Goal: Find specific page/section: Find specific page/section

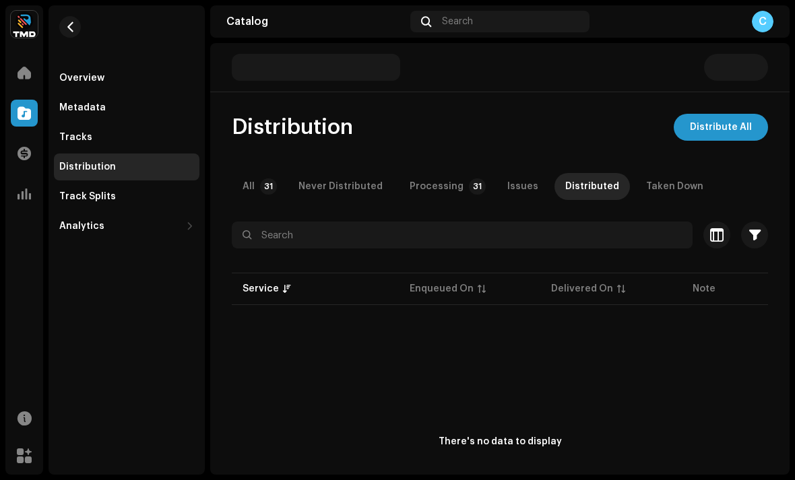
click at [248, 197] on div "All" at bounding box center [249, 186] width 12 height 27
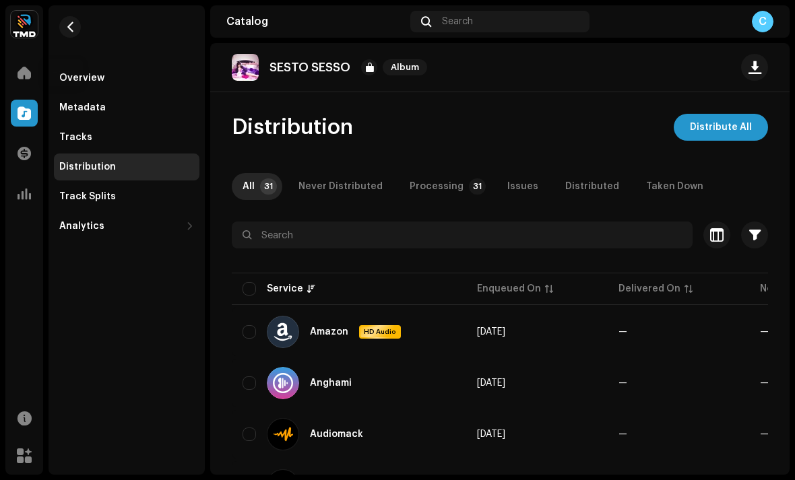
click at [30, 75] on span at bounding box center [24, 72] width 13 height 11
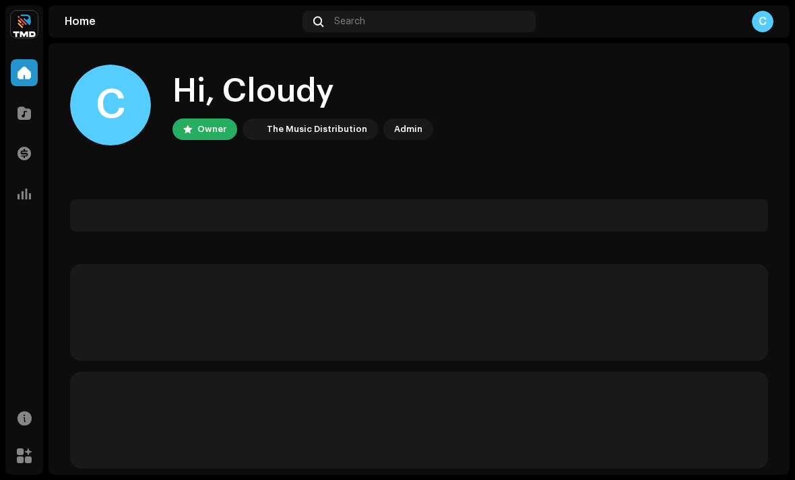
click at [18, 108] on span at bounding box center [24, 113] width 13 height 11
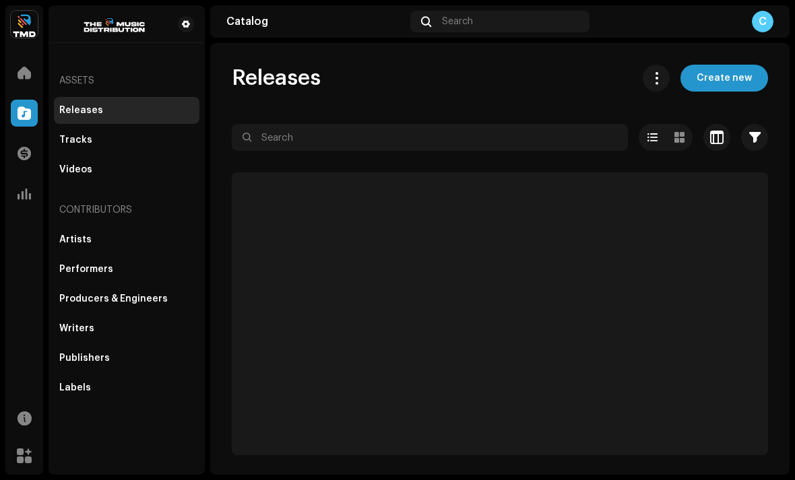
click at [120, 90] on div "Assets" at bounding box center [127, 81] width 146 height 32
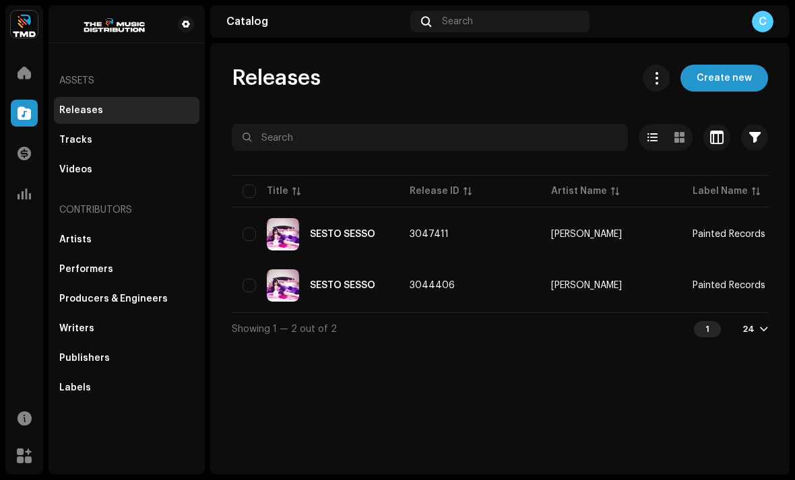
click at [329, 235] on div "SESTO SESSO" at bounding box center [342, 234] width 65 height 9
